Goal: Task Accomplishment & Management: Use online tool/utility

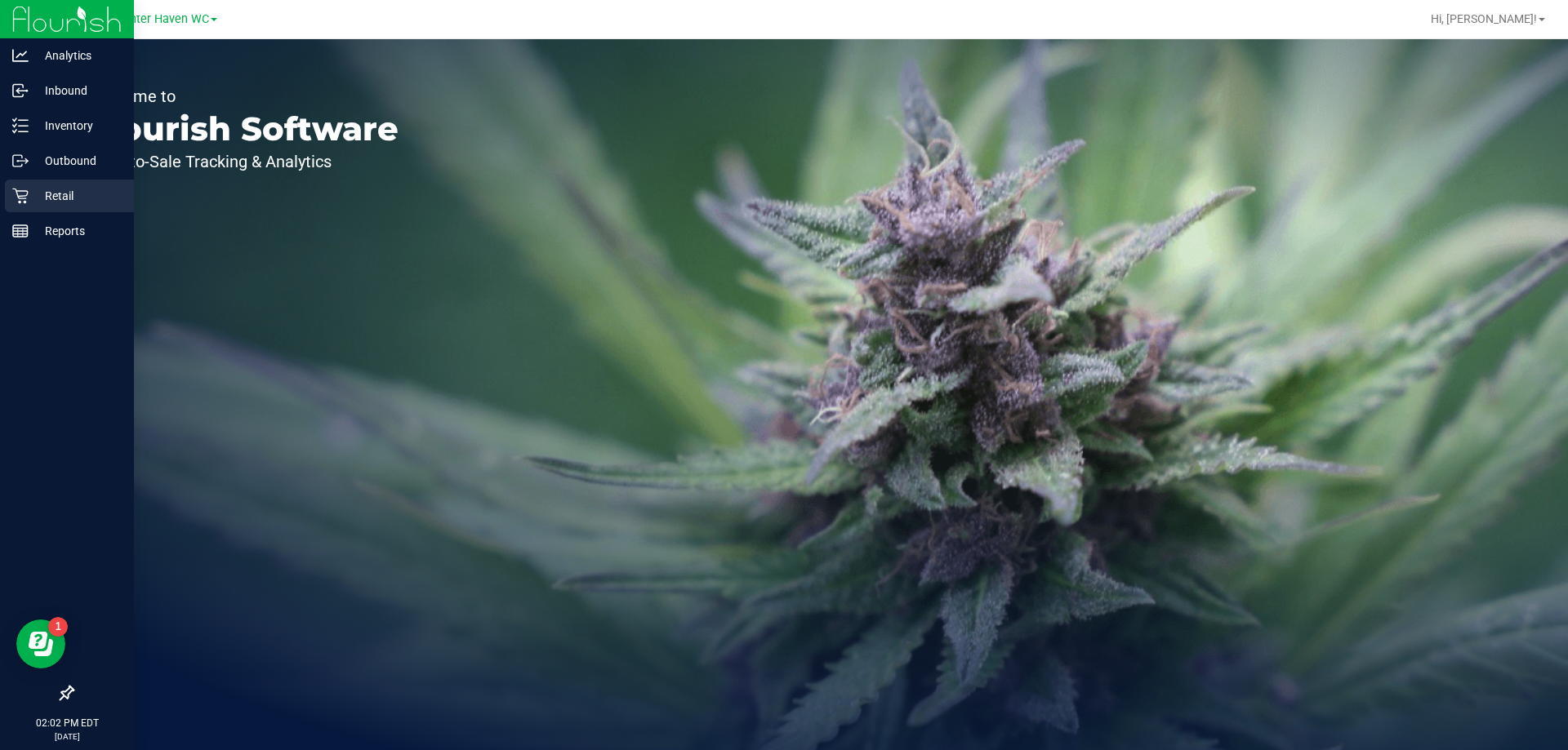
click at [59, 189] on p "Retail" at bounding box center [77, 196] width 98 height 19
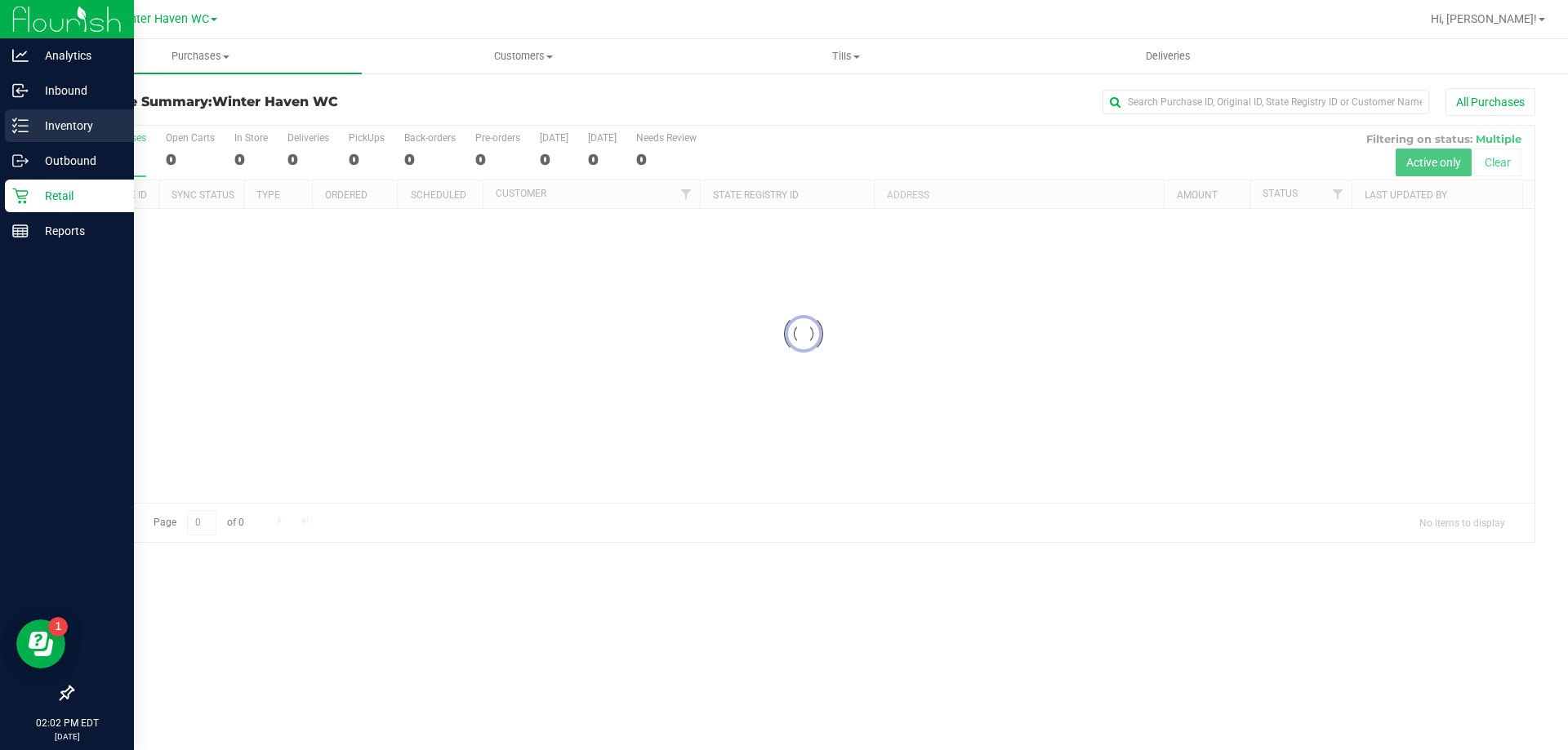
click at [89, 126] on p "Inventory" at bounding box center [77, 126] width 98 height 19
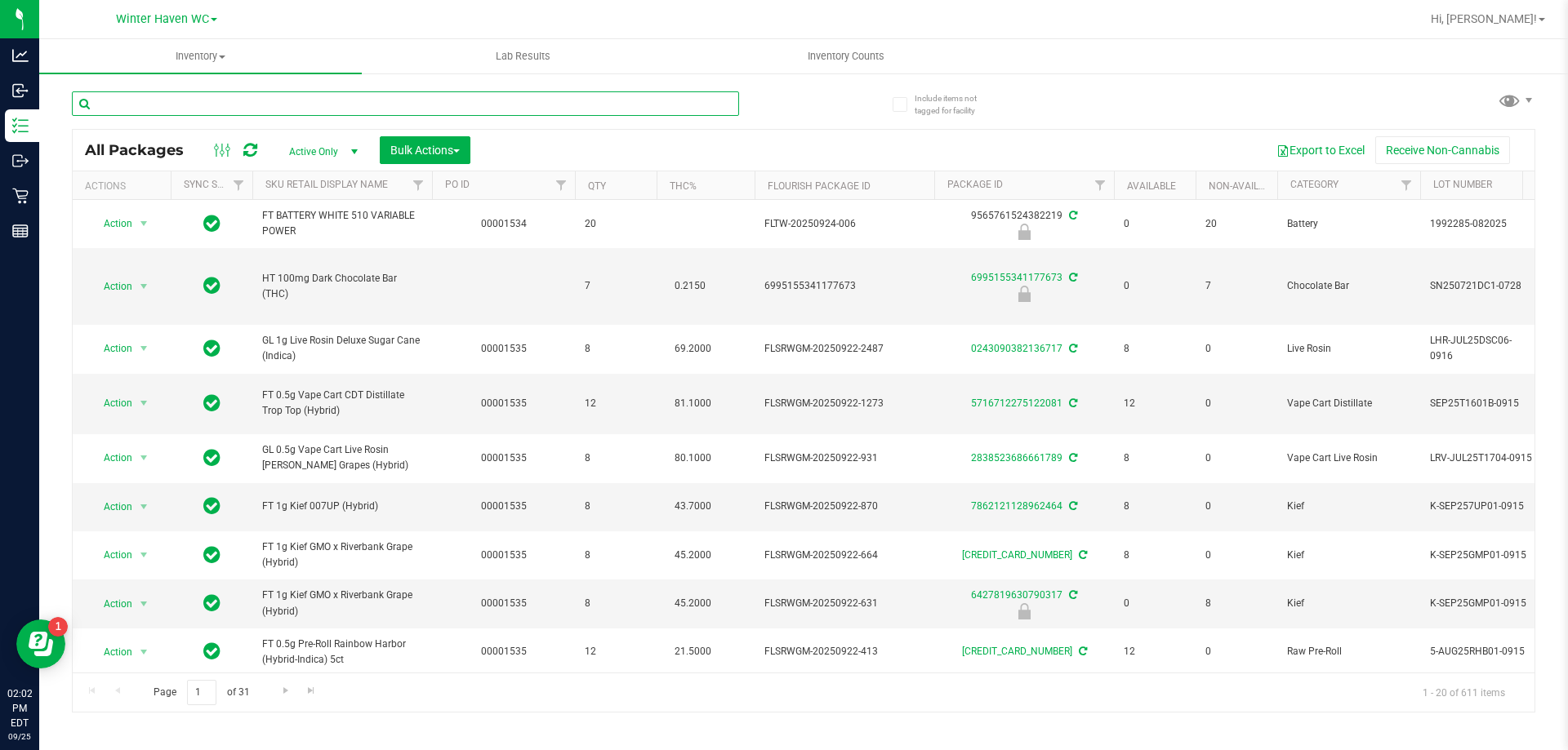
click at [232, 94] on input "text" at bounding box center [405, 104] width 667 height 25
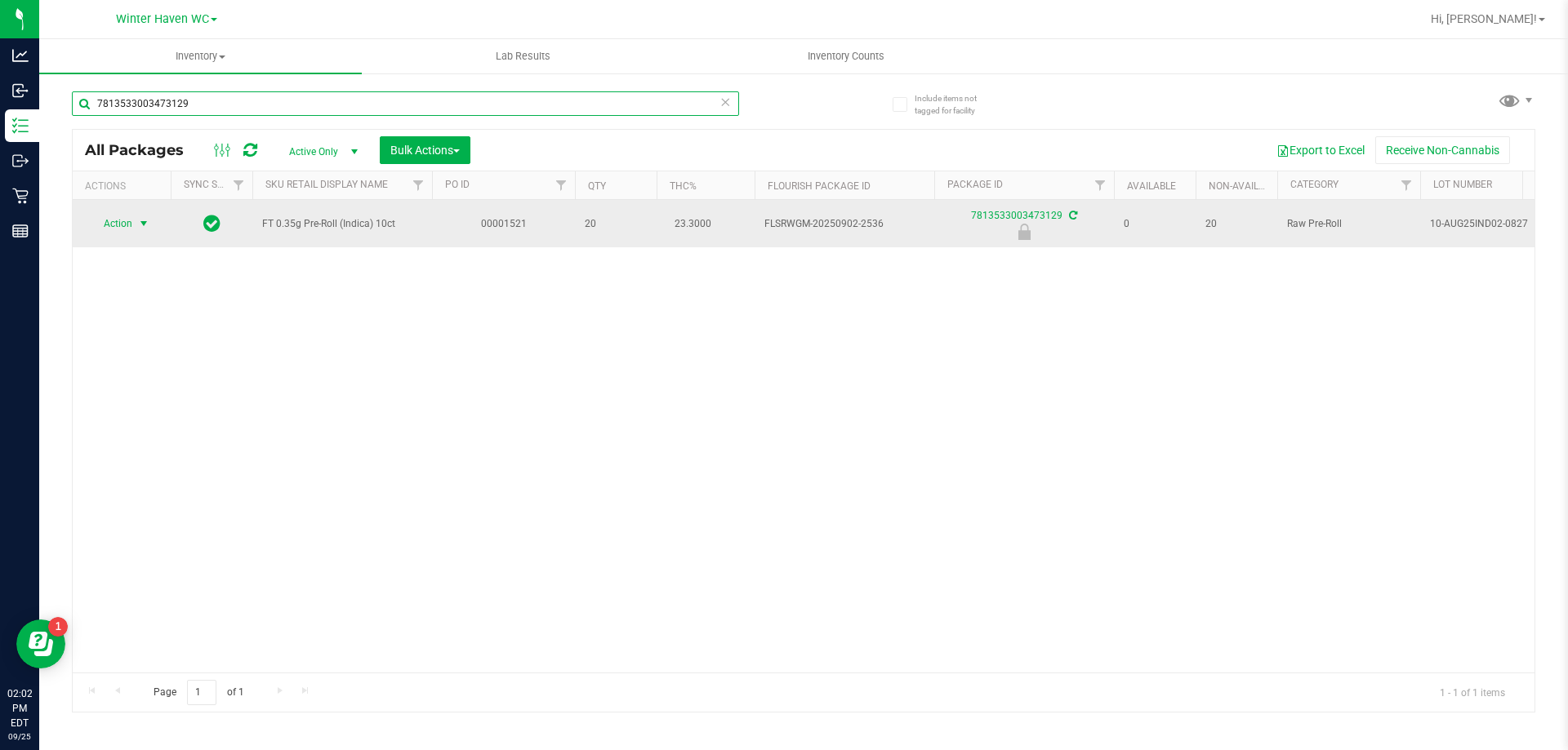
type input "7813533003473129"
click at [143, 220] on span "select" at bounding box center [144, 223] width 13 height 13
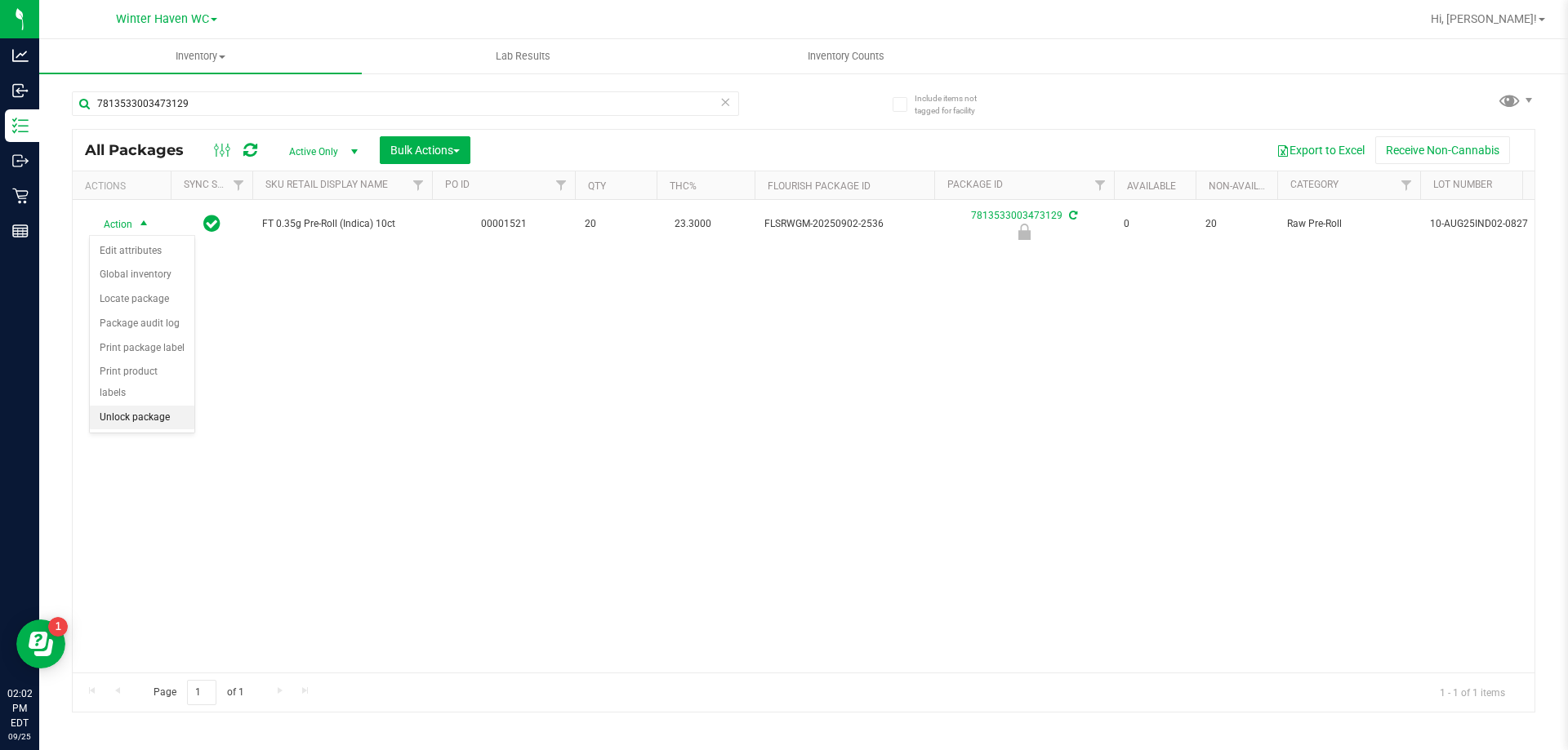
click at [173, 406] on li "Unlock package" at bounding box center [142, 418] width 105 height 25
